Goal: Task Accomplishment & Management: Use online tool/utility

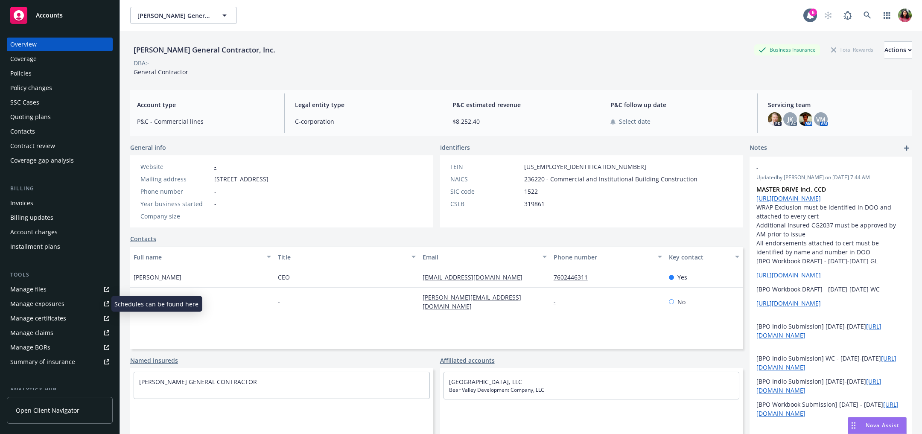
click at [41, 314] on div "Manage certificates" at bounding box center [38, 318] width 56 height 14
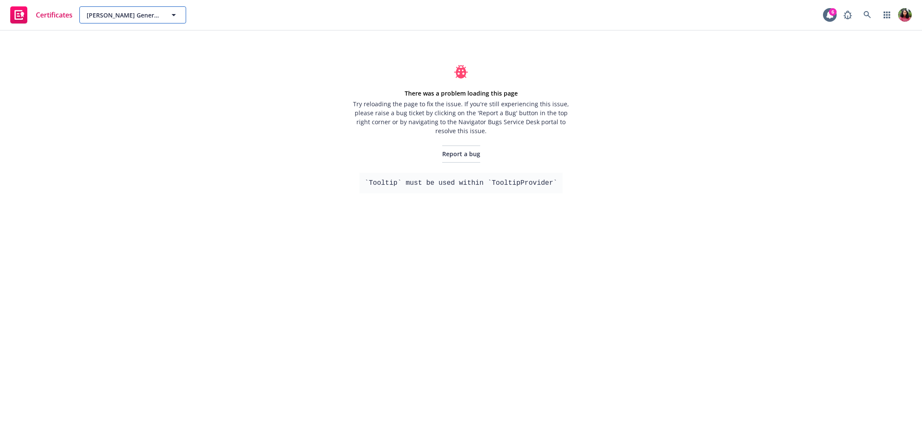
click at [97, 14] on span "B.H. Murphy General Contractor, Inc." at bounding box center [124, 15] width 74 height 9
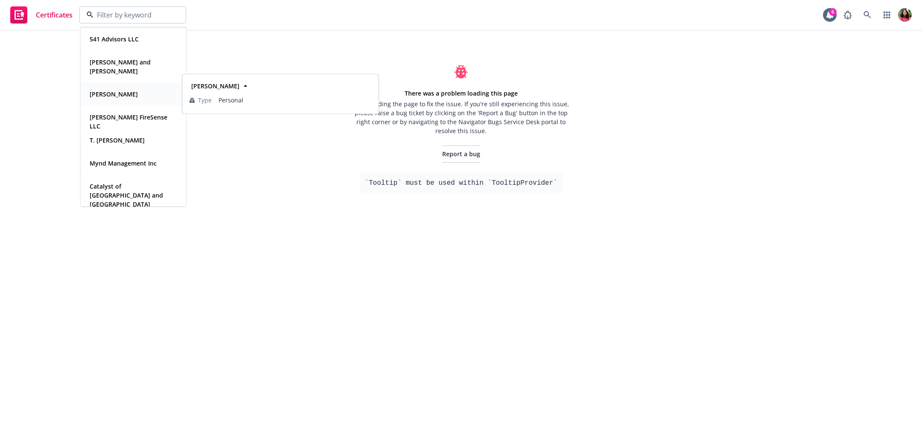
click at [108, 99] on div "Peck, Marie" at bounding box center [112, 94] width 53 height 12
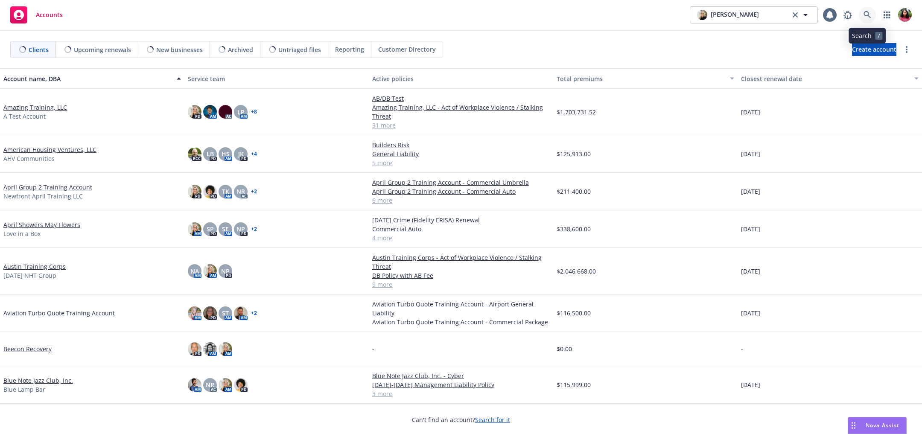
click at [873, 11] on link at bounding box center [866, 14] width 17 height 17
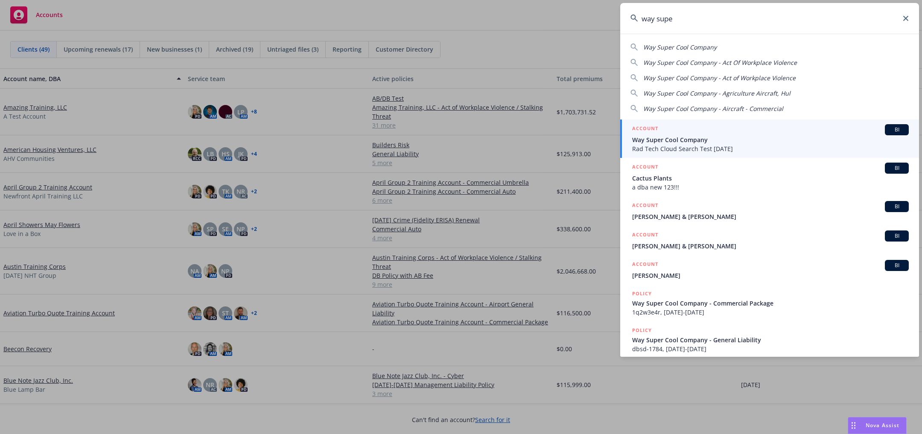
type input "way super"
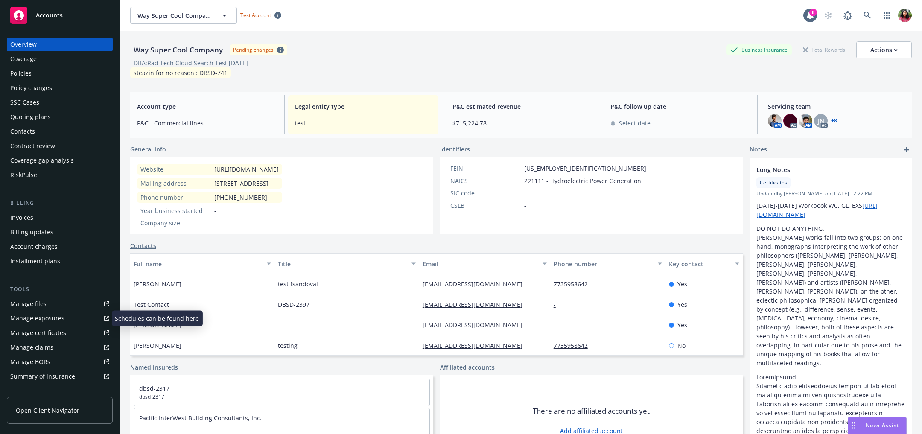
click at [58, 336] on div "Manage certificates" at bounding box center [38, 333] width 56 height 14
click at [44, 330] on div "Manage certificates" at bounding box center [38, 333] width 56 height 14
click at [36, 333] on div "Manage certificates" at bounding box center [38, 333] width 56 height 14
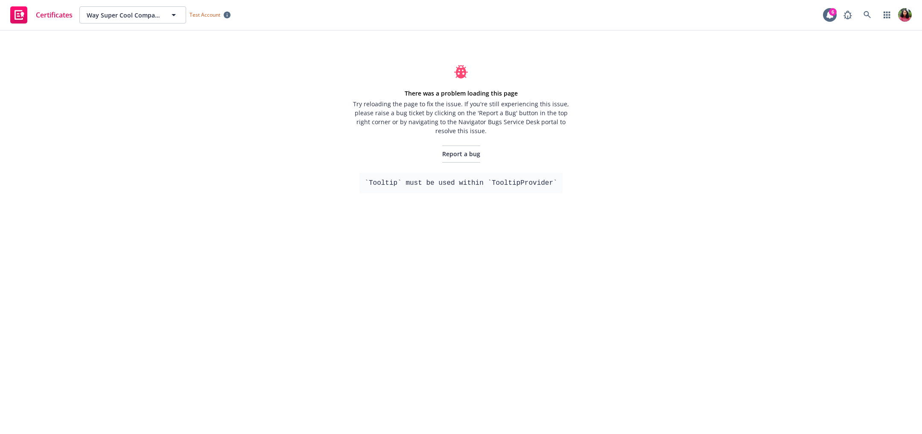
click at [371, 180] on pre "`Tooltip` must be used within `TooltipProvider`" at bounding box center [460, 183] width 203 height 20
drag, startPoint x: 370, startPoint y: 181, endPoint x: 554, endPoint y: 182, distance: 184.3
click at [554, 182] on pre "`Tooltip` must be used within `TooltipProvider`" at bounding box center [460, 183] width 203 height 20
copy pre "Tooltip` must be used within `TooltipProvider"
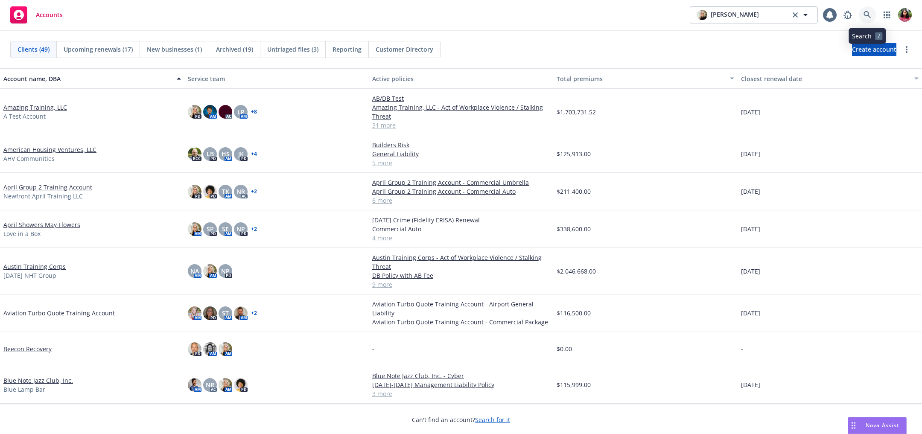
click at [868, 12] on icon at bounding box center [866, 14] width 7 height 7
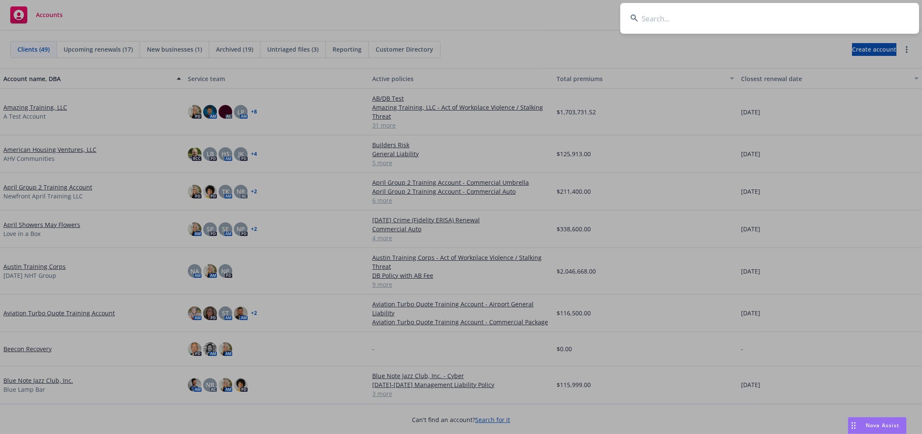
click at [815, 17] on input at bounding box center [769, 18] width 299 height 31
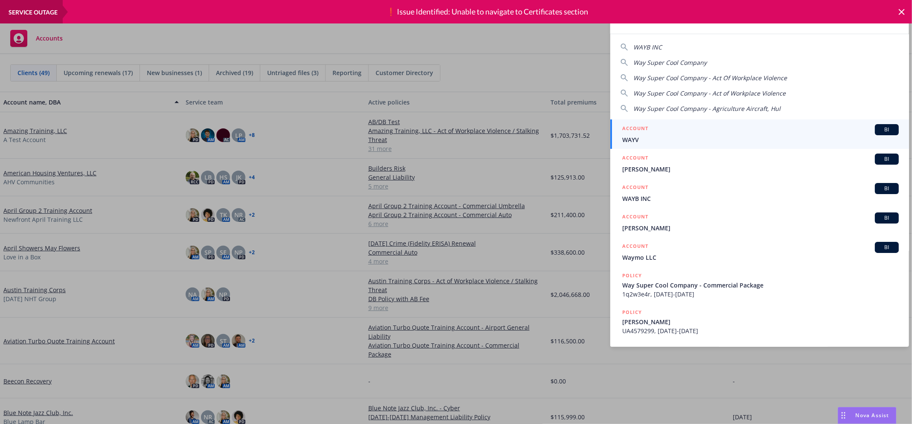
click at [683, 64] on span "Way Super Cool Company" at bounding box center [669, 62] width 73 height 8
type input "Way Super Cool Company"
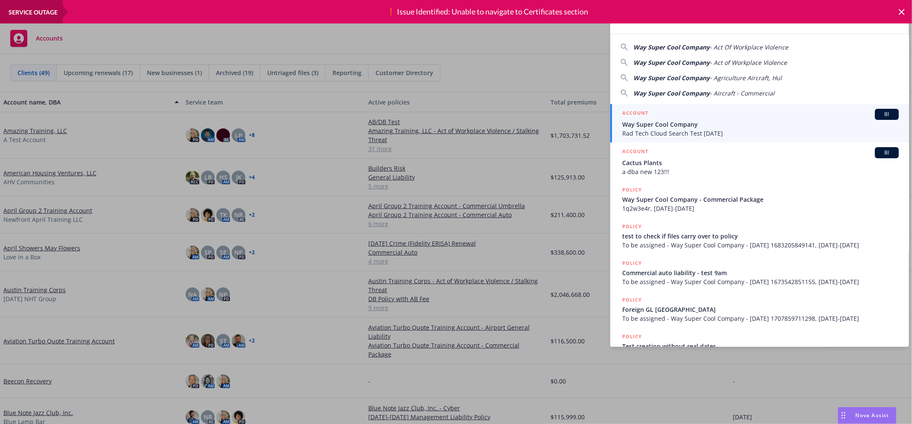
click at [706, 125] on span "Way Super Cool Company" at bounding box center [760, 124] width 276 height 9
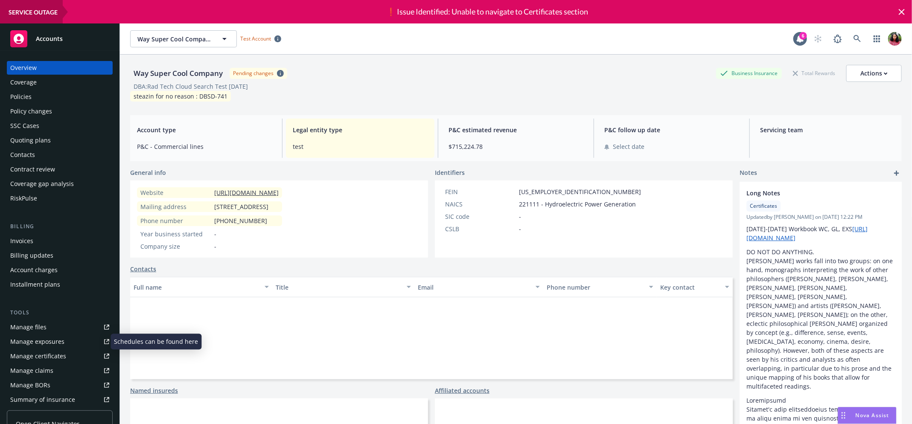
click at [30, 354] on div "Manage certificates" at bounding box center [38, 356] width 56 height 14
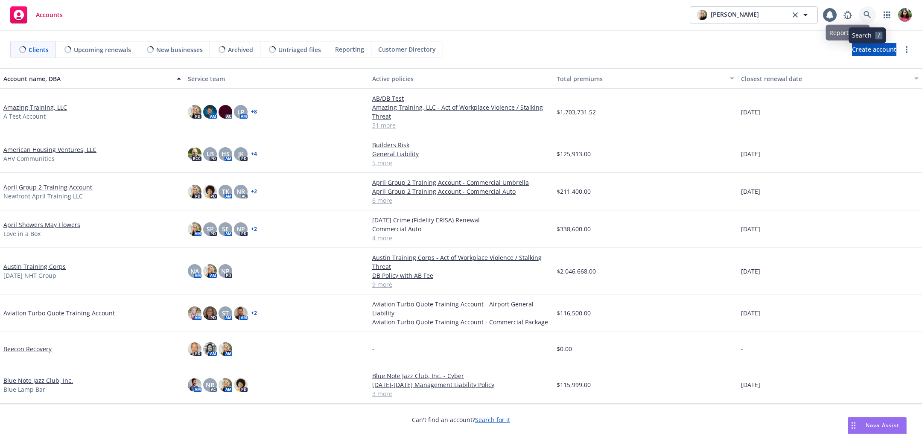
click at [864, 12] on icon at bounding box center [866, 14] width 7 height 7
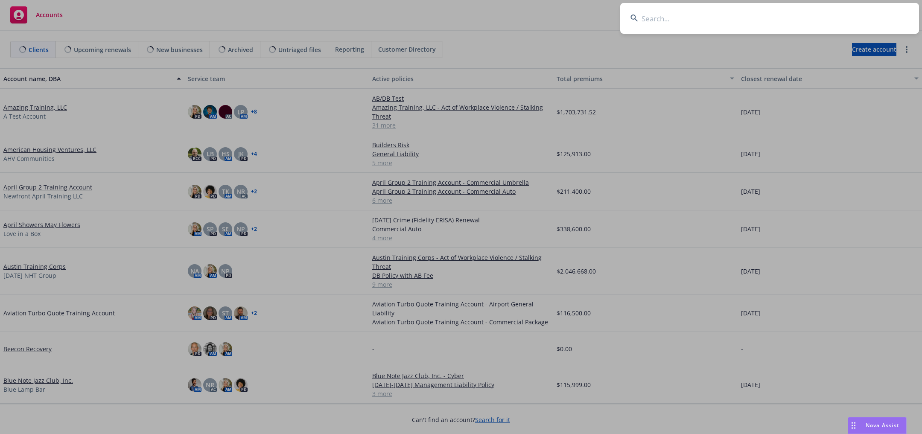
click at [846, 16] on input at bounding box center [769, 18] width 299 height 31
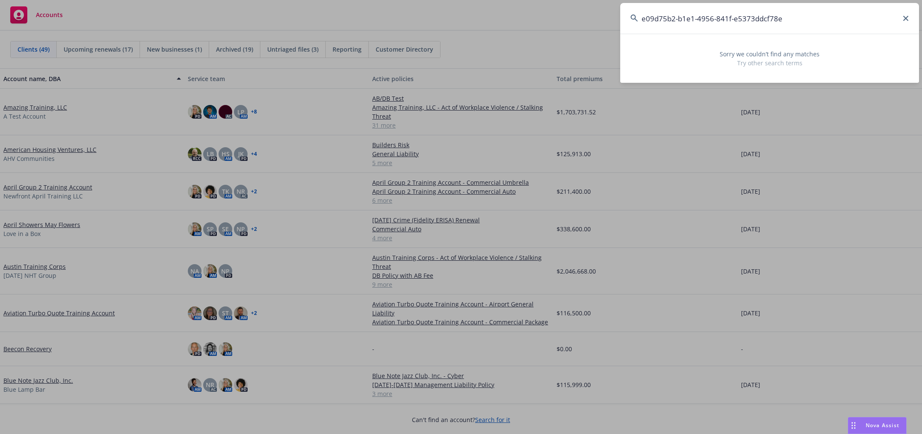
type input "e09d75b2-b1e1-4956-841f-e5373ddcf78e"
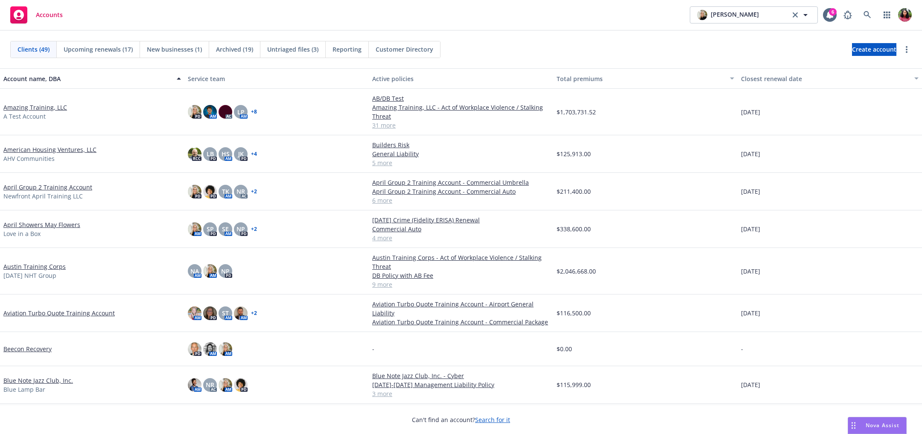
click at [47, 108] on link "Amazing Training, LLC" at bounding box center [35, 107] width 64 height 9
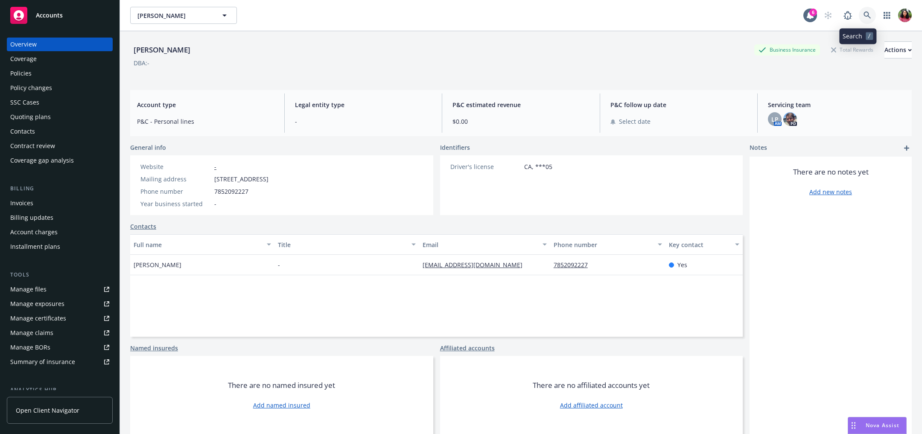
click at [863, 12] on icon at bounding box center [867, 16] width 8 height 8
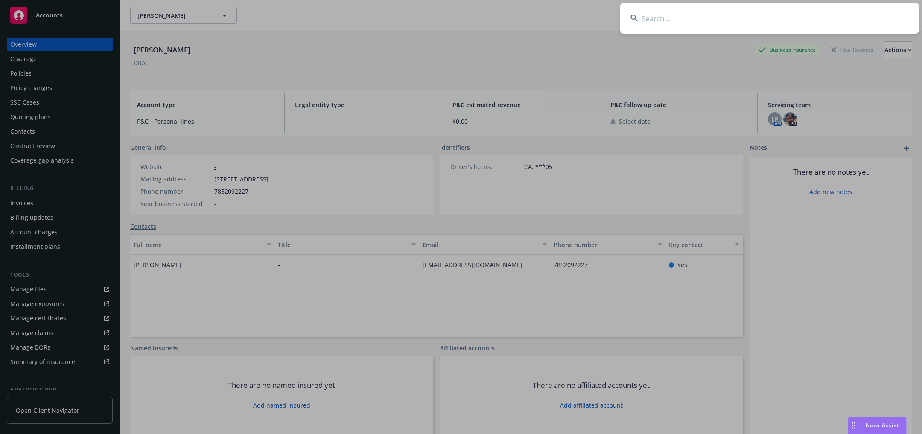
click at [834, 20] on input at bounding box center [769, 18] width 299 height 31
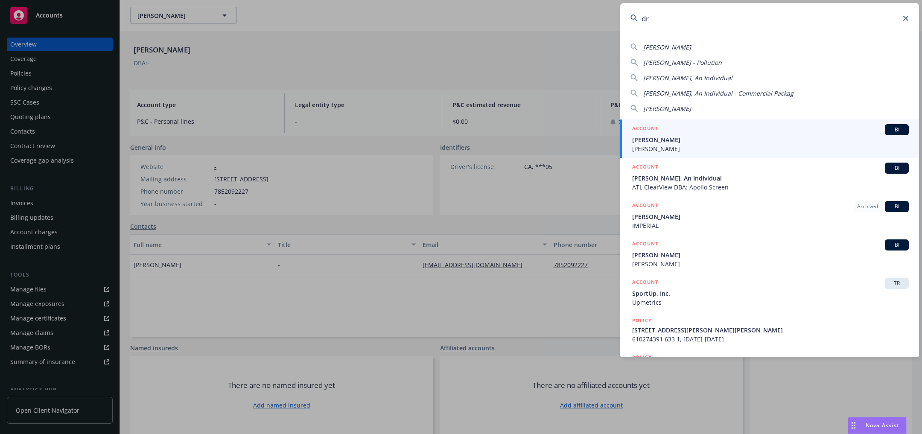
type input "d"
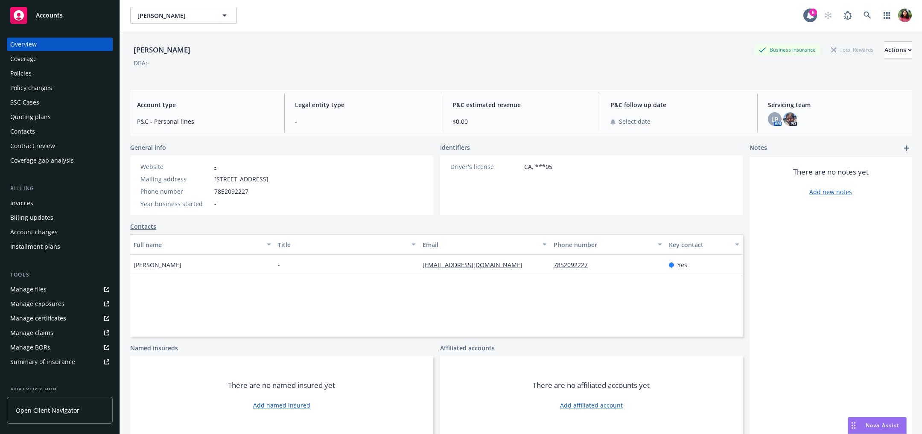
click at [60, 71] on div "Policies" at bounding box center [59, 74] width 99 height 14
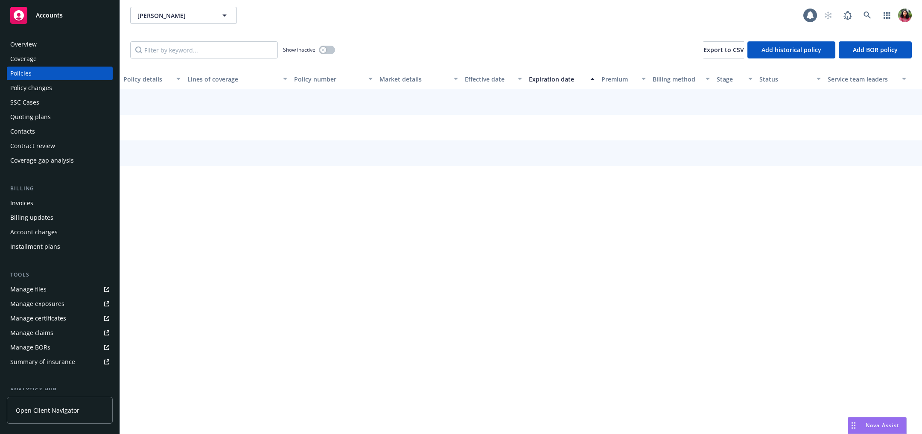
click at [47, 71] on div "Policies" at bounding box center [59, 74] width 99 height 14
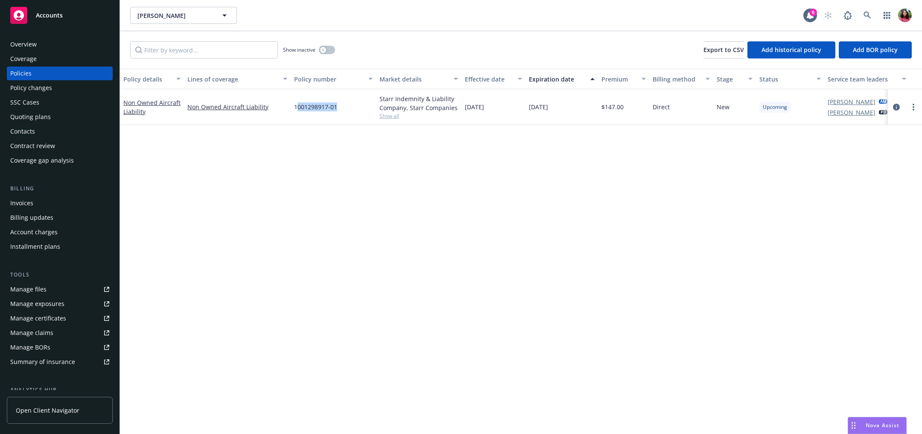
drag, startPoint x: 295, startPoint y: 106, endPoint x: 338, endPoint y: 106, distance: 43.1
click at [338, 106] on div "1001298917-01" at bounding box center [333, 107] width 85 height 36
drag, startPoint x: 293, startPoint y: 107, endPoint x: 342, endPoint y: 107, distance: 48.6
click at [342, 107] on div "1001298917-01" at bounding box center [333, 107] width 85 height 36
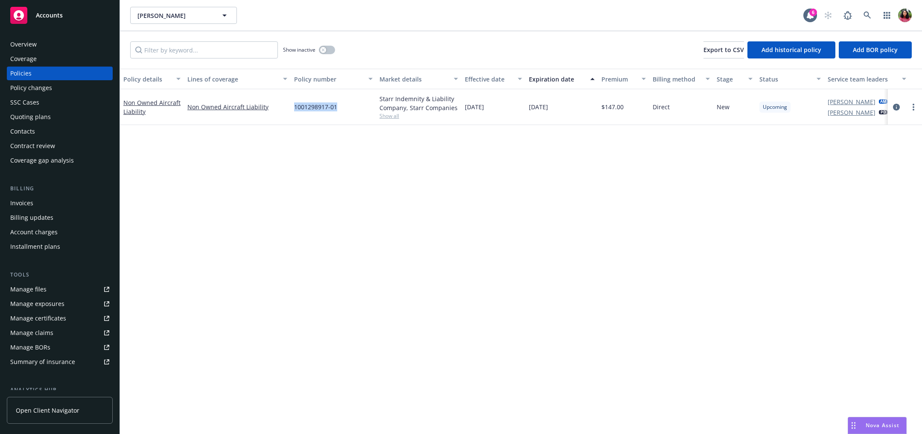
copy span "1001298917-01"
click at [58, 42] on div "Overview" at bounding box center [59, 45] width 99 height 14
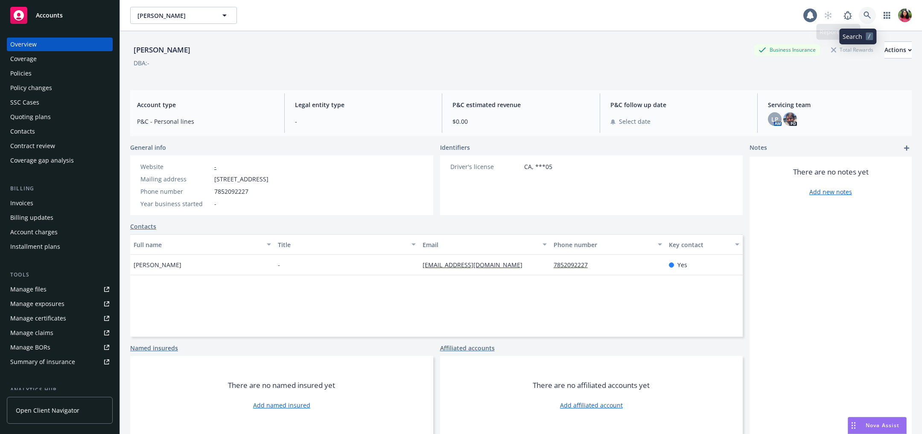
click at [858, 9] on link at bounding box center [866, 15] width 17 height 17
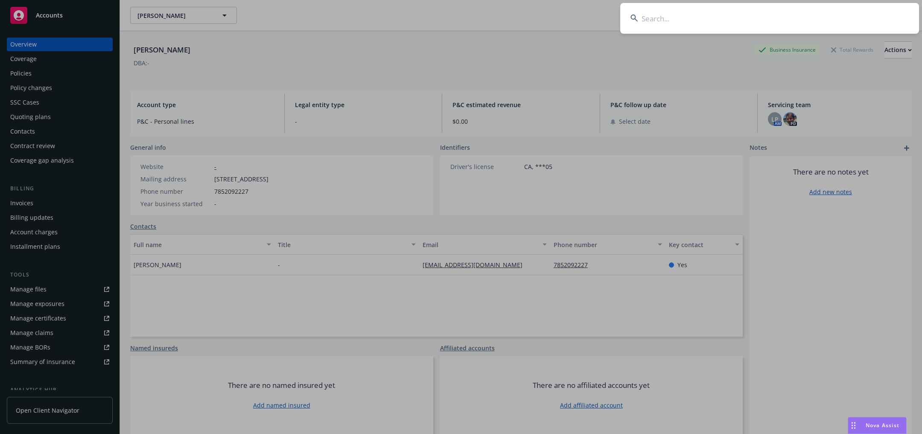
click at [797, 23] on input at bounding box center [769, 18] width 299 height 31
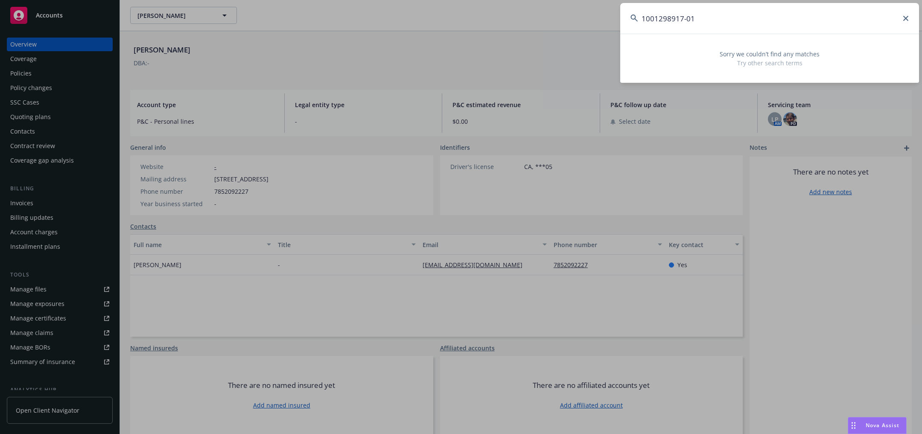
type input "1001298917-01"
click at [907, 18] on icon at bounding box center [905, 18] width 5 height 5
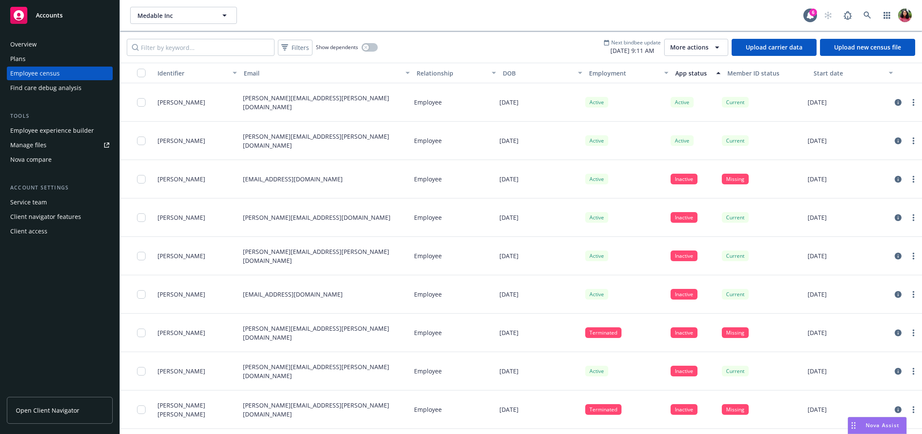
click at [779, 45] on link "Upload carrier data" at bounding box center [773, 47] width 85 height 17
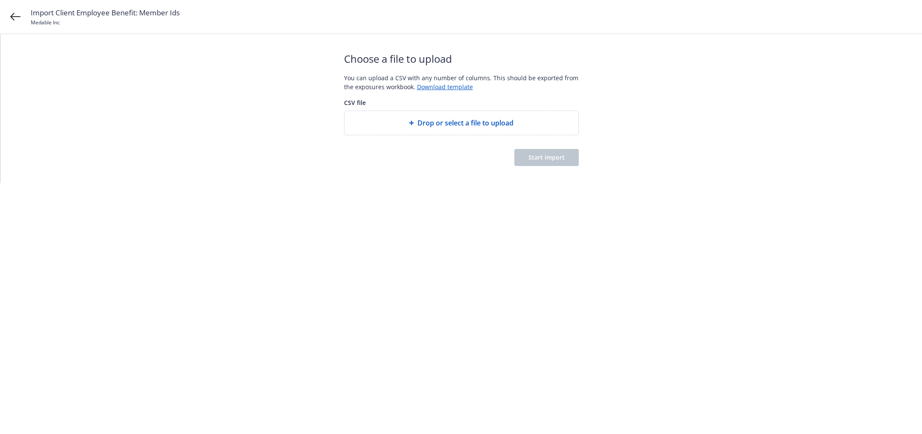
click at [512, 117] on div "Drop or select a file to upload" at bounding box center [461, 123] width 234 height 24
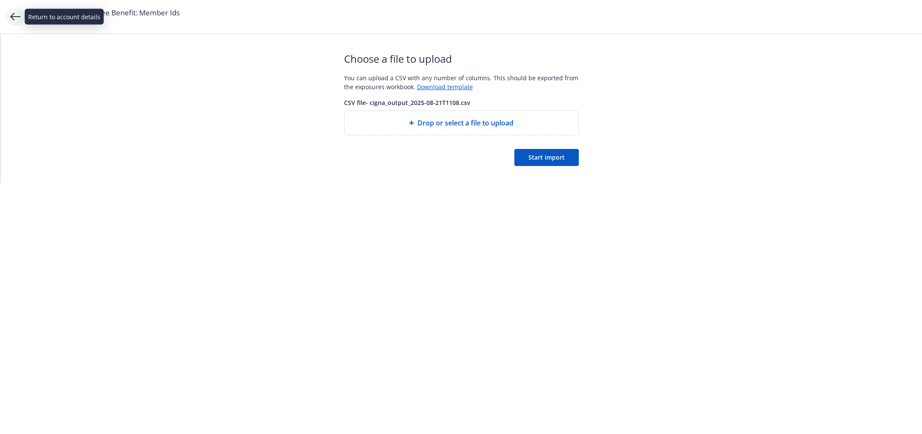
click at [15, 15] on icon at bounding box center [15, 17] width 10 height 10
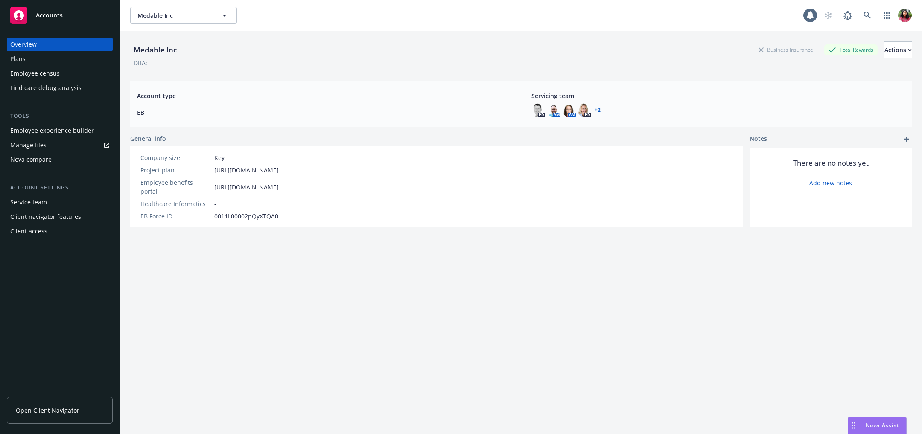
click at [80, 73] on div "Employee census" at bounding box center [59, 74] width 99 height 14
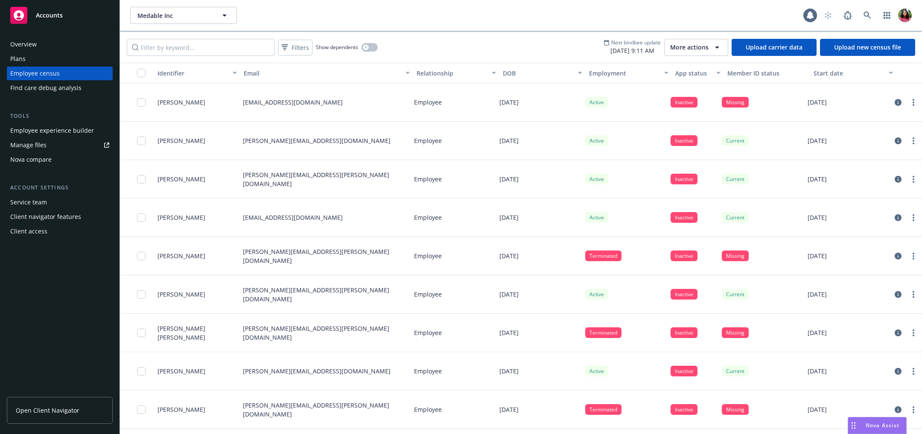
click at [757, 49] on link "Upload carrier data" at bounding box center [773, 47] width 85 height 17
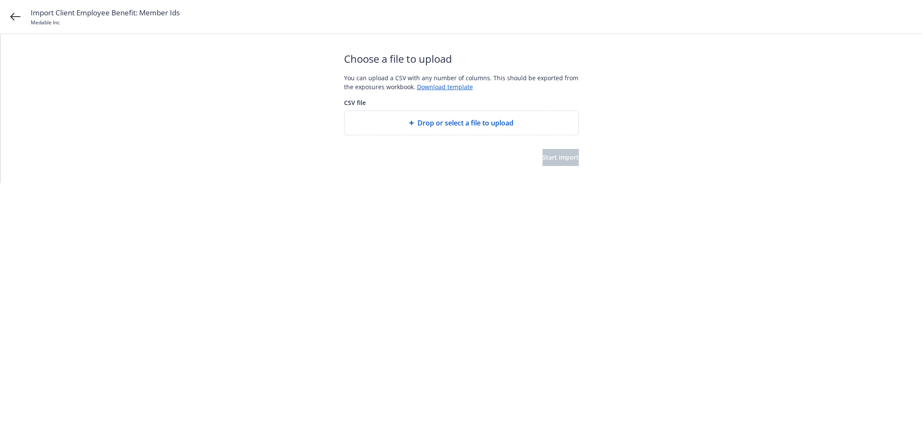
click at [487, 130] on div "Drop or select a file to upload" at bounding box center [461, 123] width 234 height 24
click at [550, 155] on span "Start import" at bounding box center [560, 157] width 36 height 8
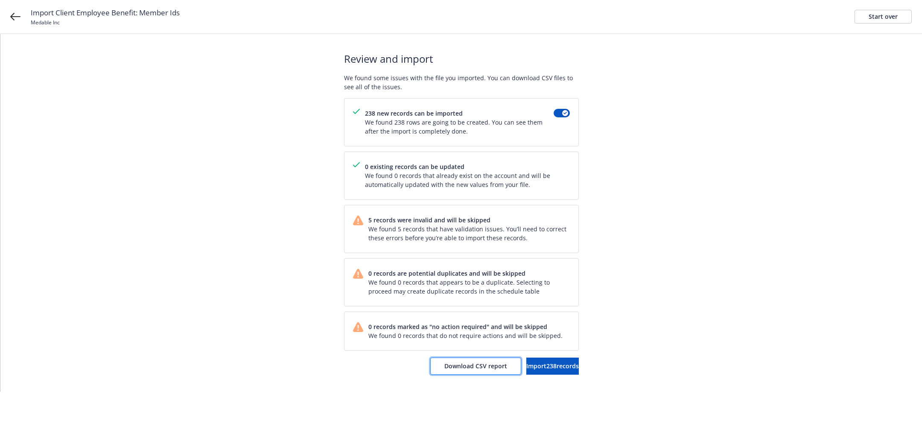
click at [436, 369] on button "Download CSV report" at bounding box center [475, 366] width 91 height 17
click at [555, 367] on span "Import 238 records" at bounding box center [552, 366] width 52 height 8
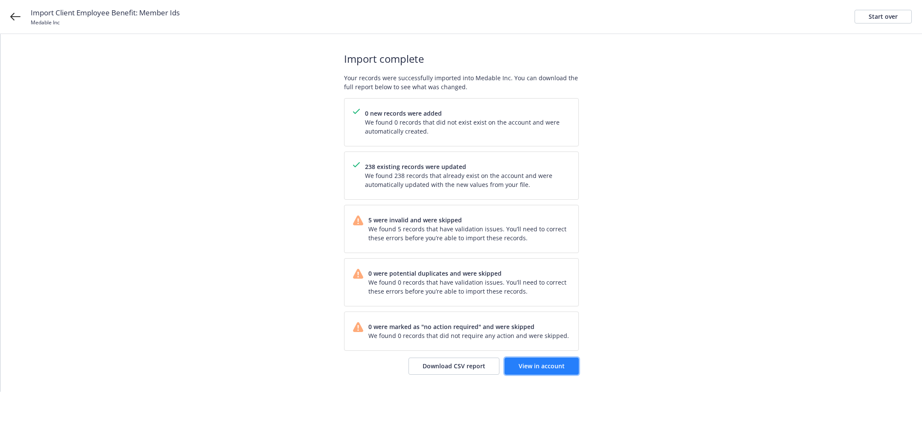
click at [543, 366] on span "View in account" at bounding box center [541, 366] width 46 height 8
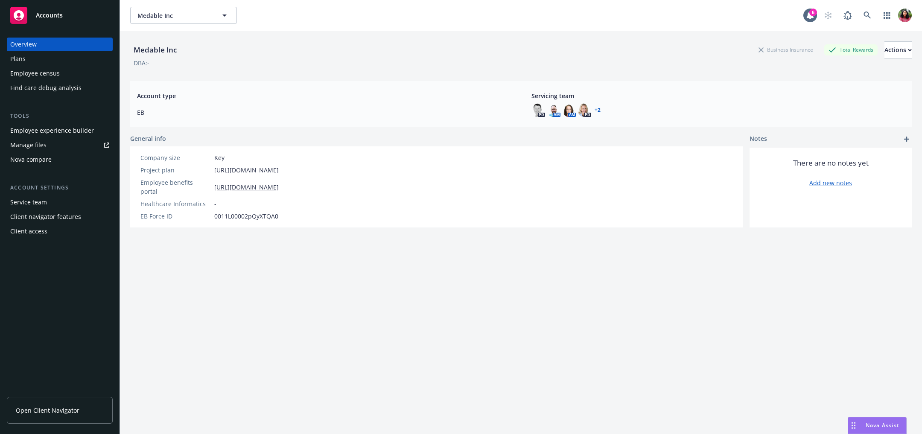
click at [64, 72] on div "Employee census" at bounding box center [59, 74] width 99 height 14
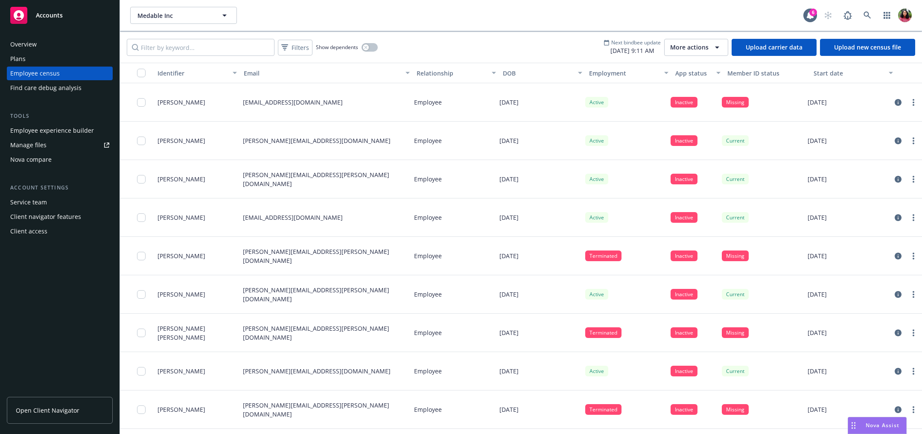
click at [692, 49] on span "More actions" at bounding box center [689, 47] width 38 height 9
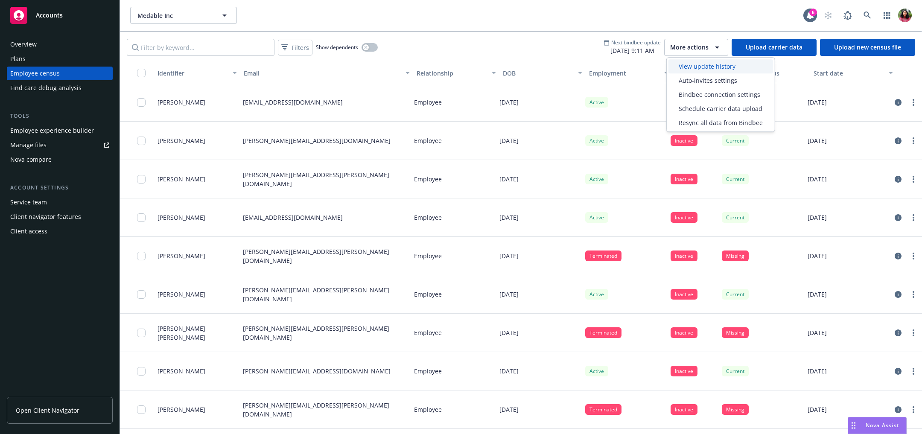
click at [690, 67] on span "View update history" at bounding box center [706, 66] width 57 height 9
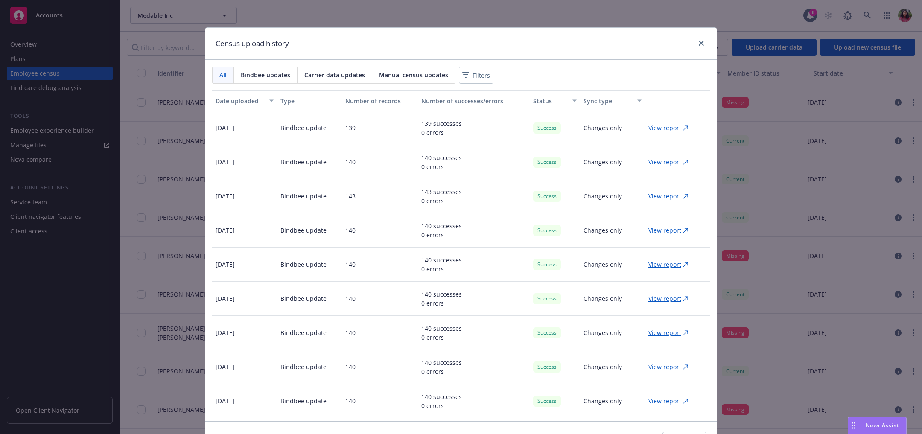
click at [331, 78] on span "Carrier data updates" at bounding box center [334, 74] width 61 height 9
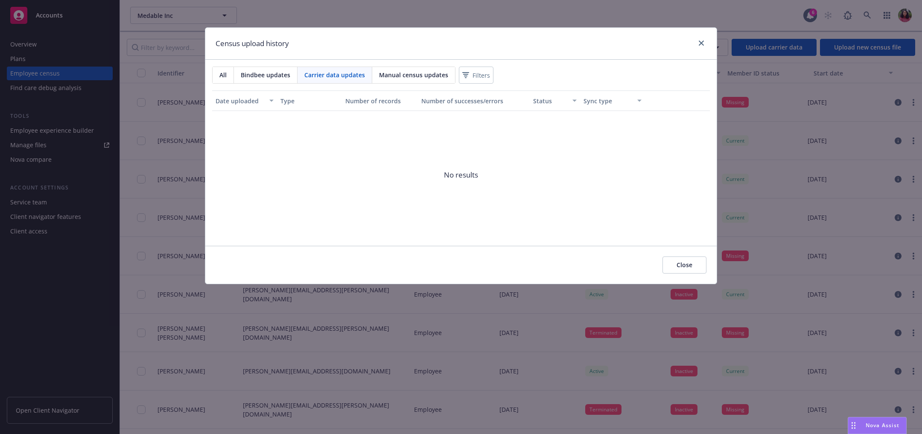
click at [266, 78] on span "Bindbee updates" at bounding box center [265, 74] width 49 height 9
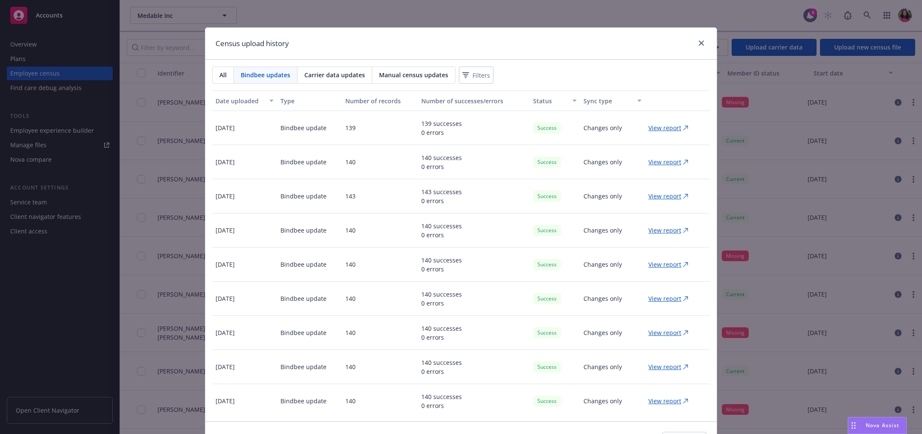
click at [221, 74] on span "All" at bounding box center [222, 74] width 7 height 9
click at [698, 41] on icon "close" at bounding box center [700, 43] width 5 height 5
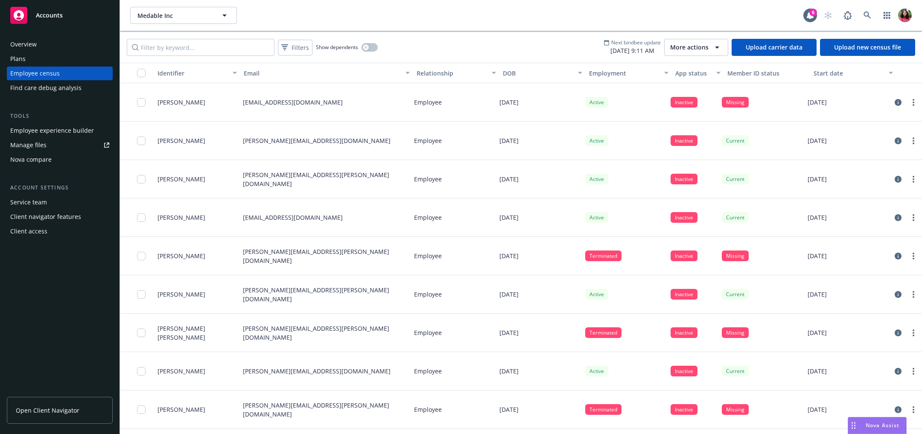
click at [694, 47] on span "More actions" at bounding box center [689, 47] width 38 height 9
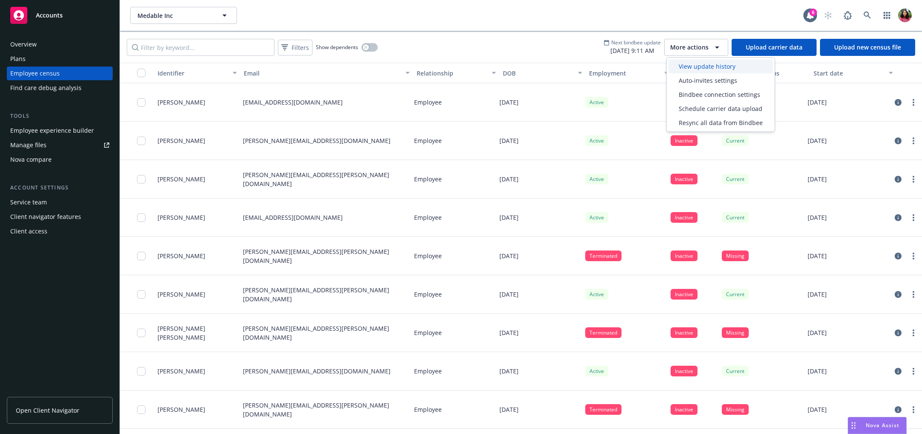
click at [691, 64] on span "View update history" at bounding box center [706, 66] width 57 height 9
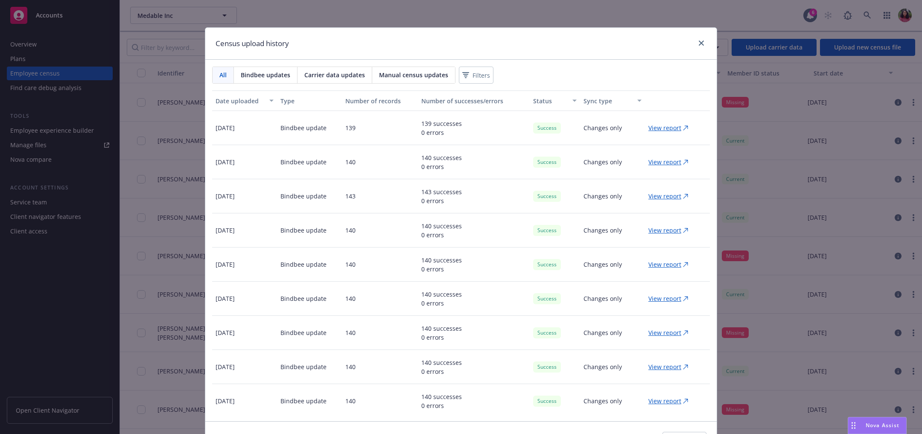
click at [607, 15] on div "Census upload history All Bindbee updates Carrier data updates Manual census up…" at bounding box center [461, 217] width 922 height 434
click at [698, 43] on icon "close" at bounding box center [700, 43] width 5 height 5
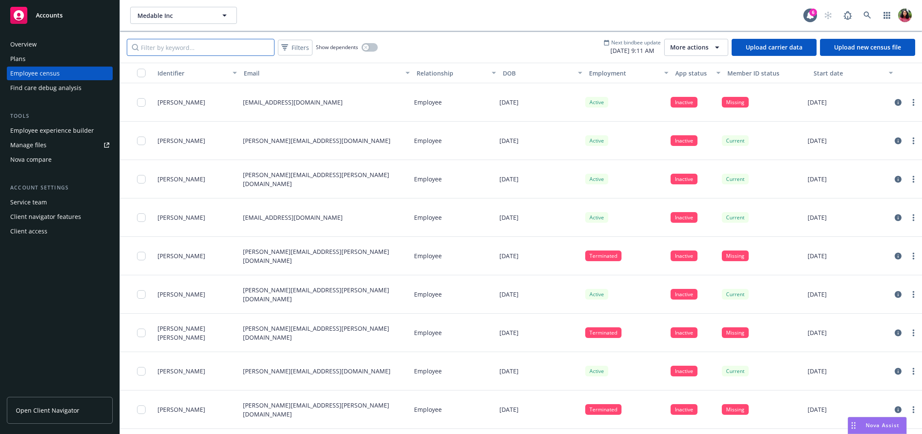
click at [189, 42] on input "Filter by keyword..." at bounding box center [201, 47] width 148 height 17
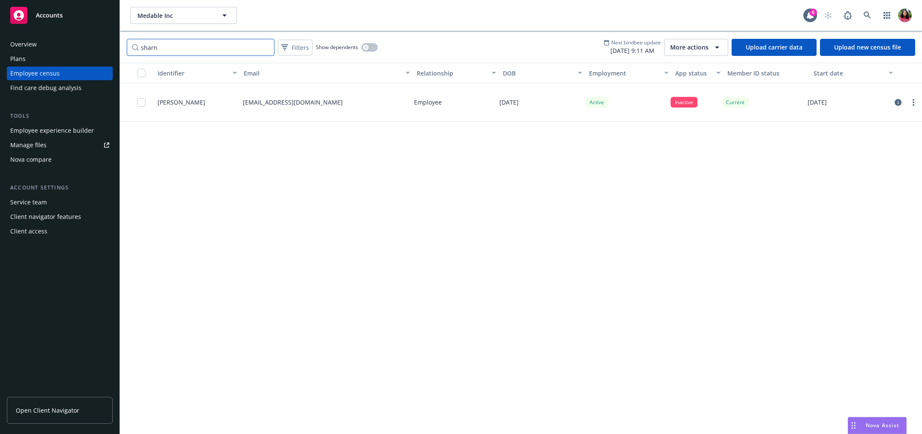
type input "sharn"
click at [896, 96] on div at bounding box center [905, 102] width 32 height 38
click at [791, 44] on link "Upload carrier data" at bounding box center [773, 47] width 85 height 17
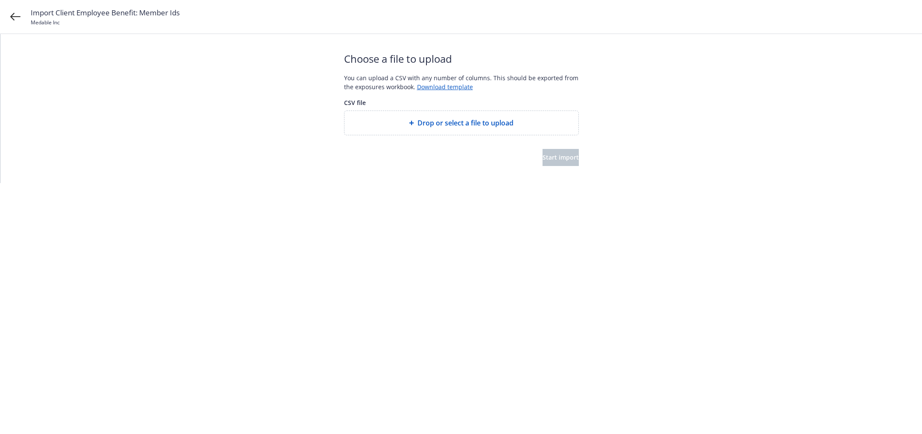
click at [461, 130] on div "Drop or select a file to upload" at bounding box center [461, 123] width 234 height 24
click at [542, 151] on button "Start import" at bounding box center [560, 157] width 36 height 17
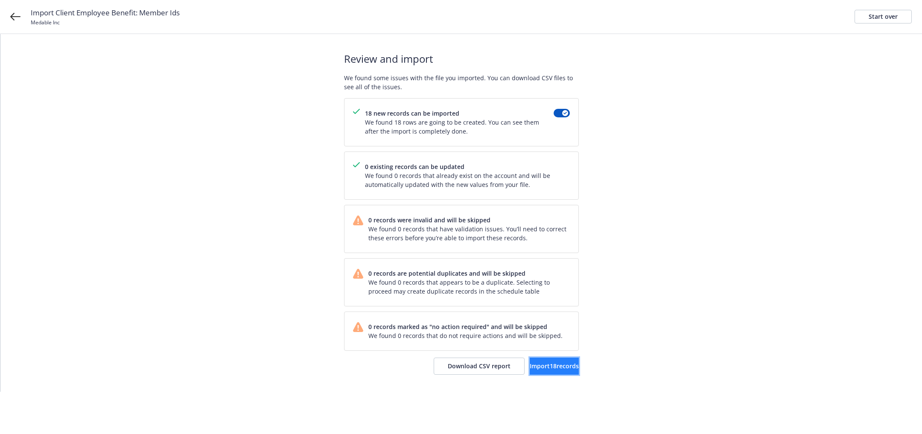
click at [547, 366] on span "Import 18 records" at bounding box center [554, 366] width 49 height 8
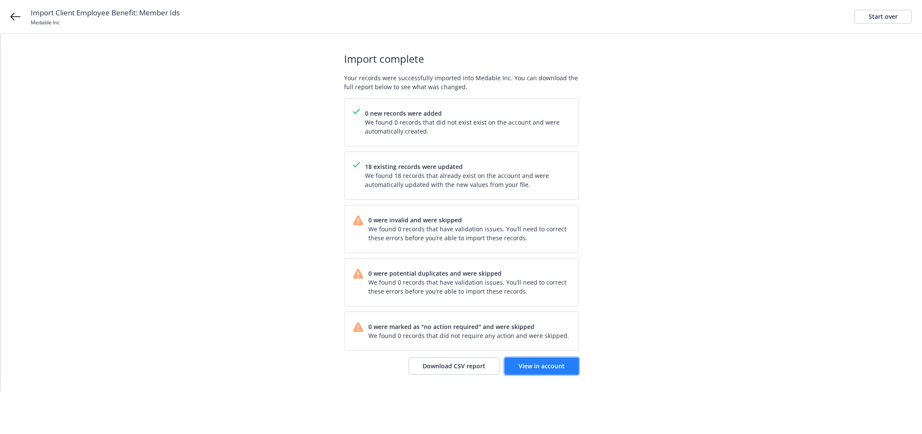
click at [538, 364] on span "View in account" at bounding box center [541, 366] width 46 height 8
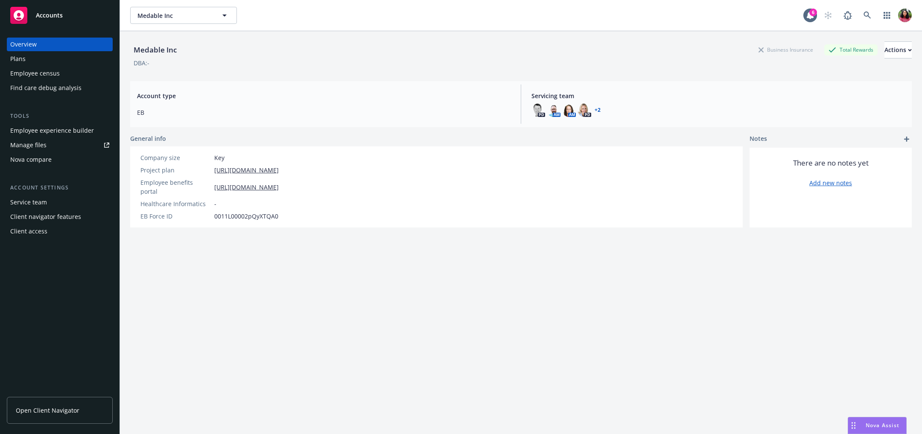
click at [45, 72] on div "Employee census" at bounding box center [34, 74] width 49 height 14
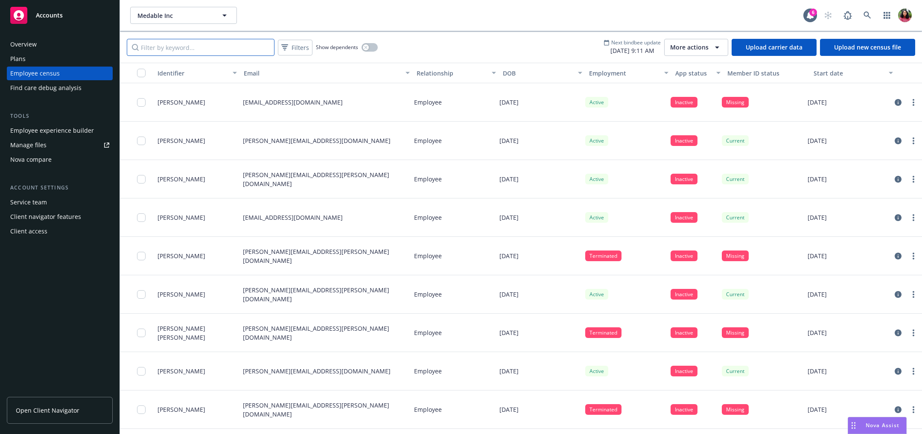
click at [195, 50] on input "Filter by keyword..." at bounding box center [201, 47] width 148 height 17
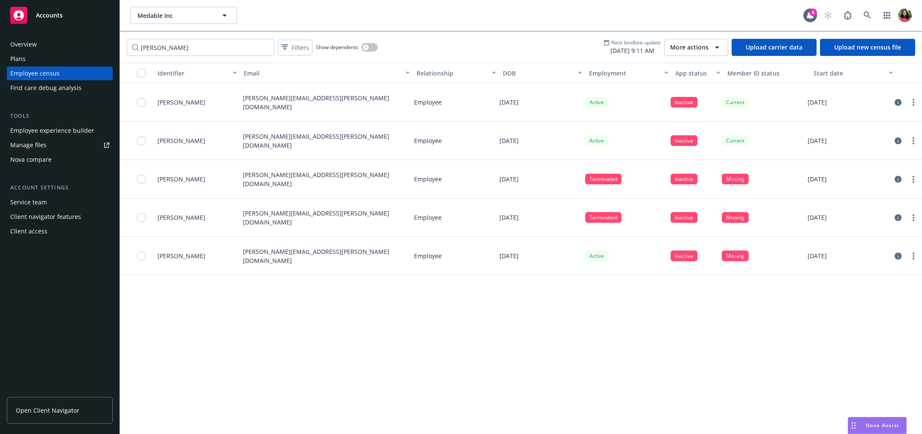
click at [896, 255] on icon "circleInformation" at bounding box center [897, 256] width 7 height 7
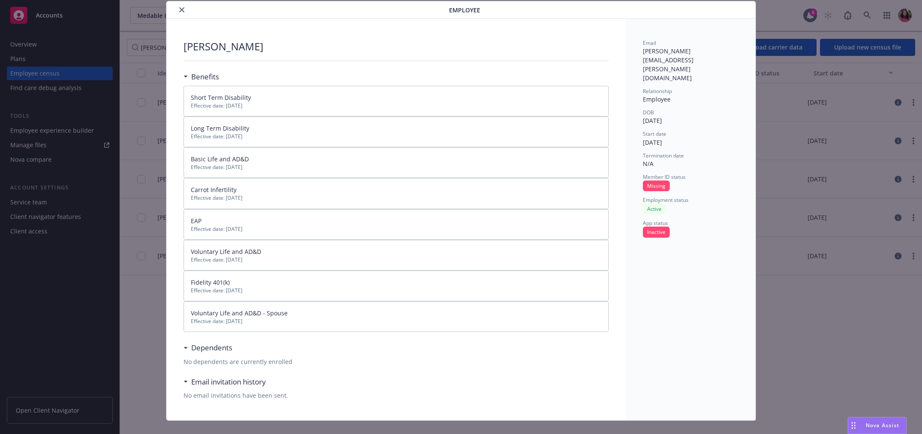
scroll to position [24, 0]
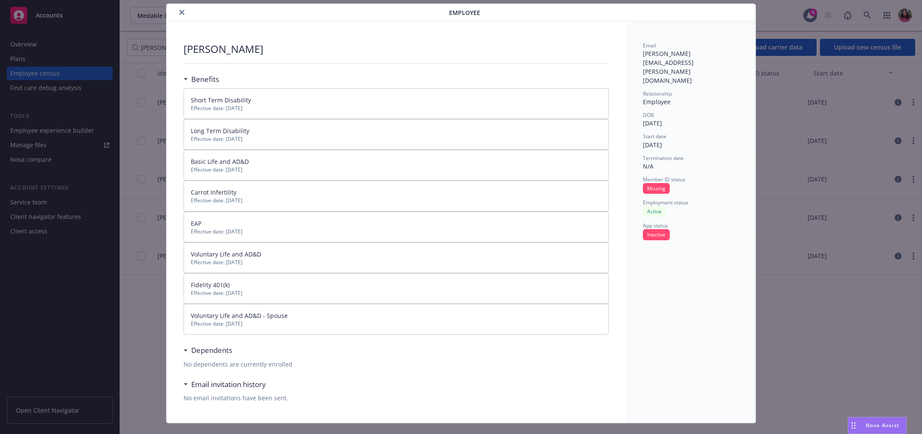
click at [181, 12] on icon "close" at bounding box center [181, 12] width 5 height 5
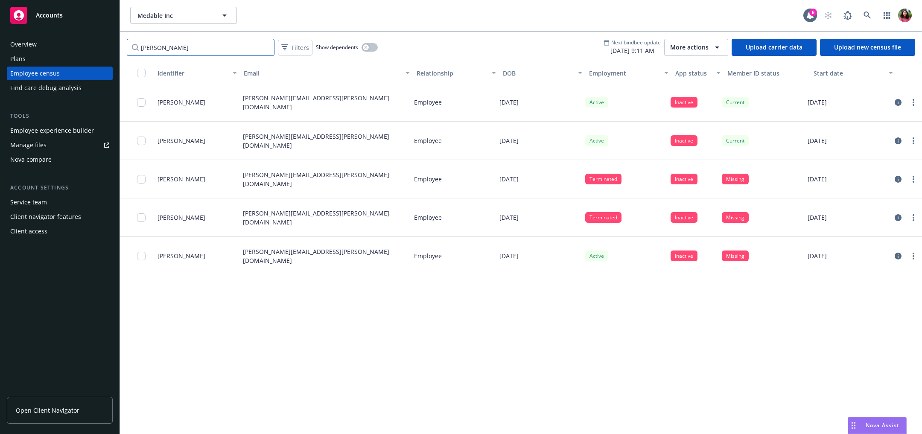
click at [172, 50] on input "[PERSON_NAME]" at bounding box center [201, 47] width 148 height 17
type input "[PERSON_NAME]"
click at [898, 141] on icon "circleInformation" at bounding box center [897, 140] width 7 height 7
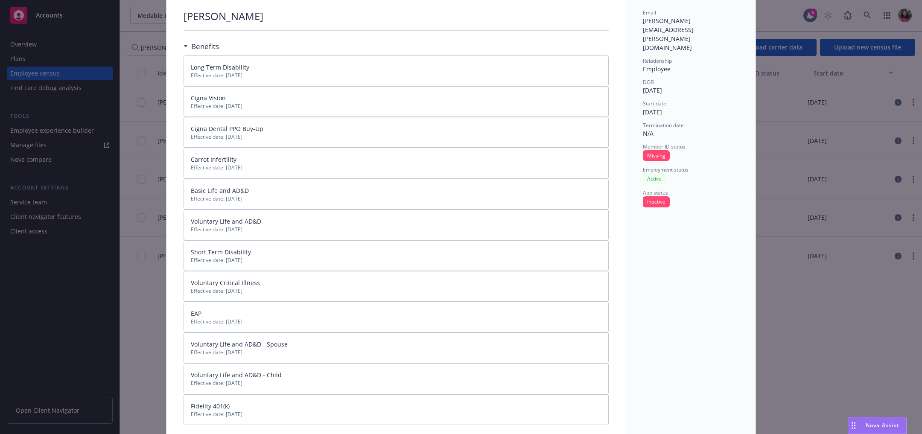
scroll to position [41, 0]
